Goal: Navigation & Orientation: Find specific page/section

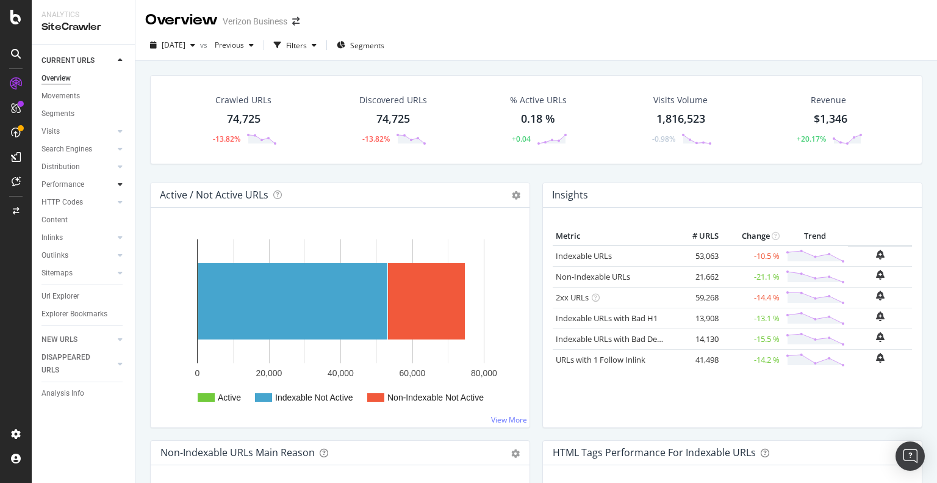
click at [122, 182] on icon at bounding box center [120, 184] width 5 height 7
click at [78, 199] on div "Top Charts" at bounding box center [65, 202] width 36 height 13
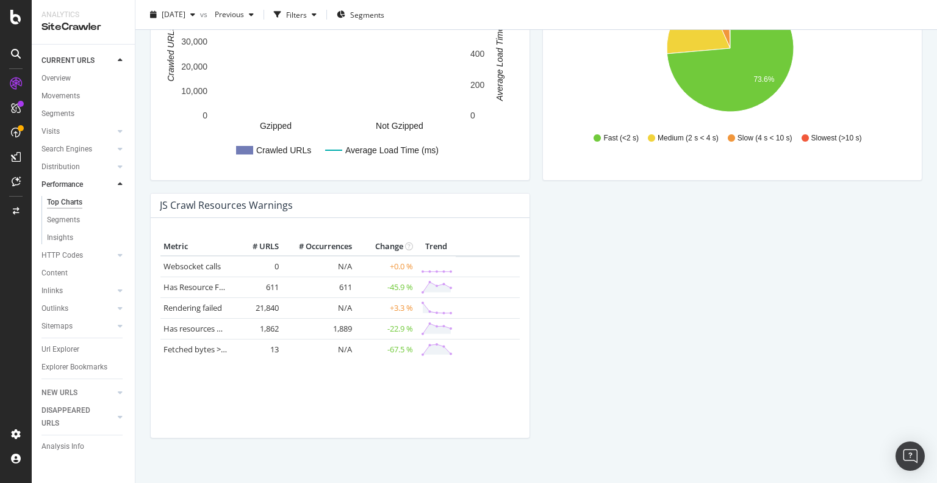
scroll to position [1048, 0]
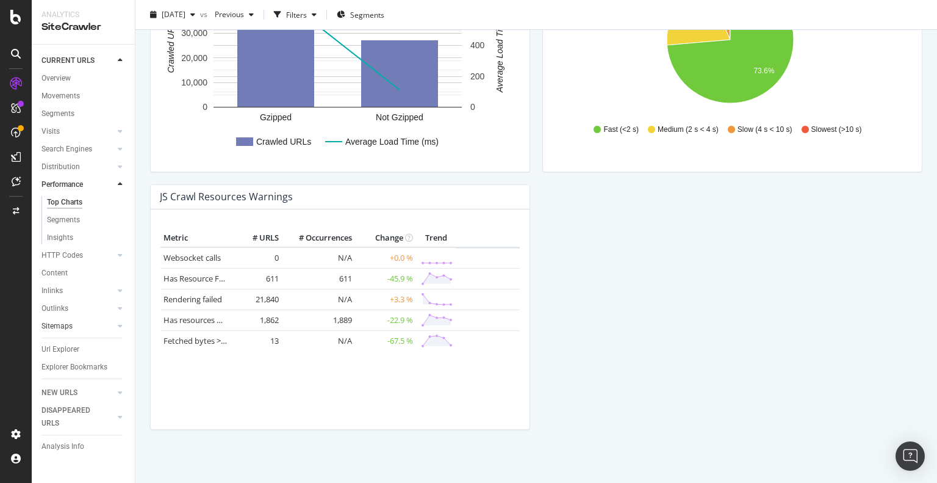
click at [88, 331] on link "Sitemaps" at bounding box center [77, 326] width 73 height 13
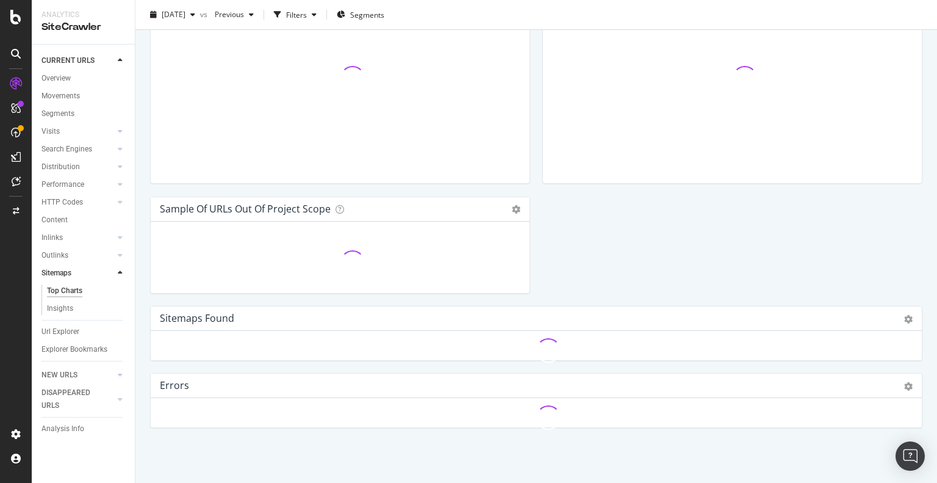
scroll to position [1048, 0]
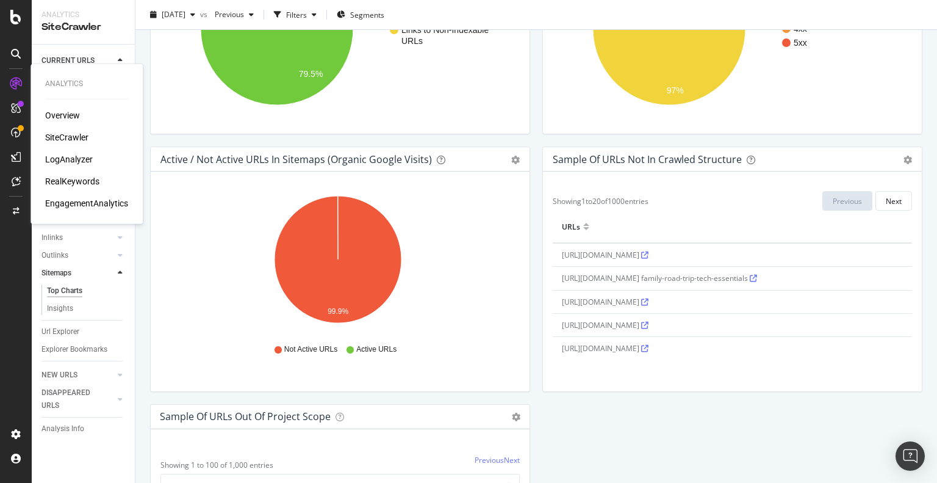
click at [65, 136] on div "SiteCrawler" at bounding box center [66, 137] width 43 height 12
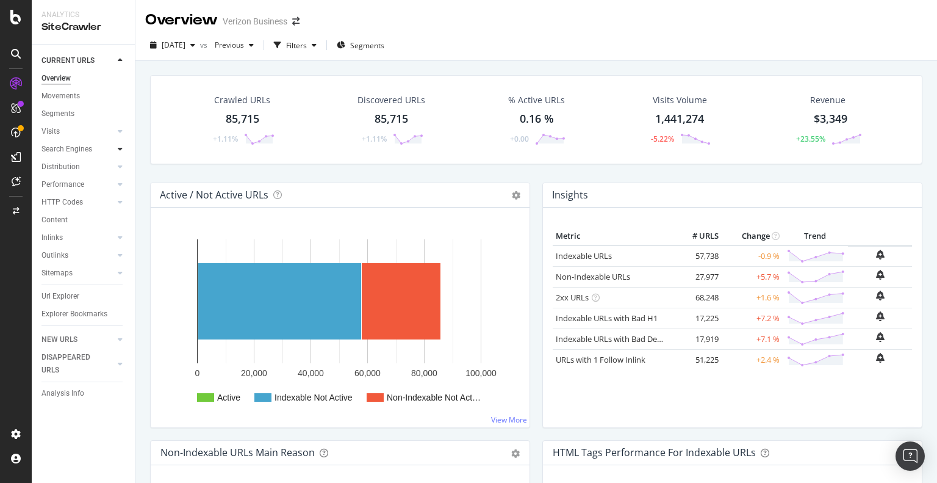
click at [118, 148] on icon at bounding box center [120, 148] width 5 height 7
click at [70, 165] on div "Top Charts" at bounding box center [65, 166] width 36 height 13
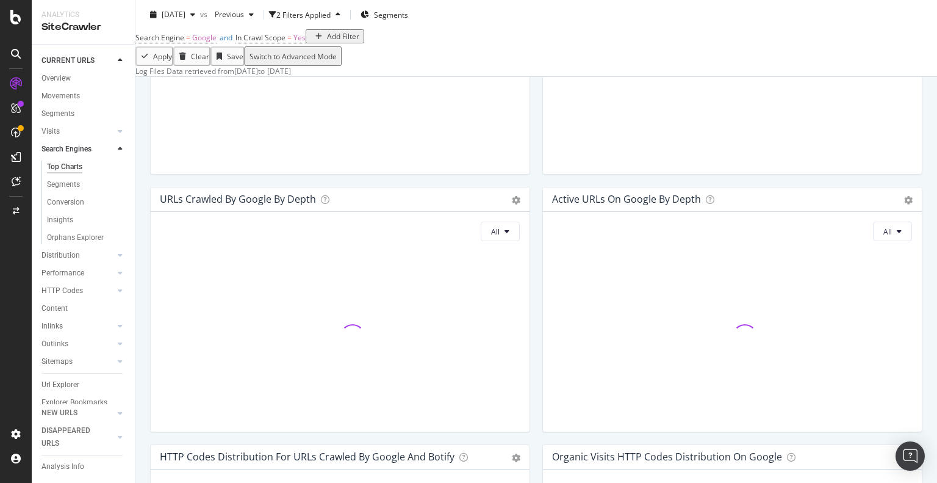
scroll to position [630, 0]
